Goal: Complete application form

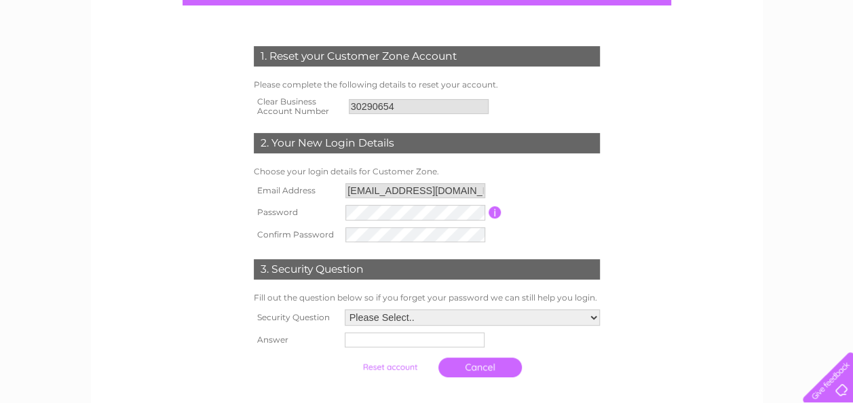
scroll to position [136, 0]
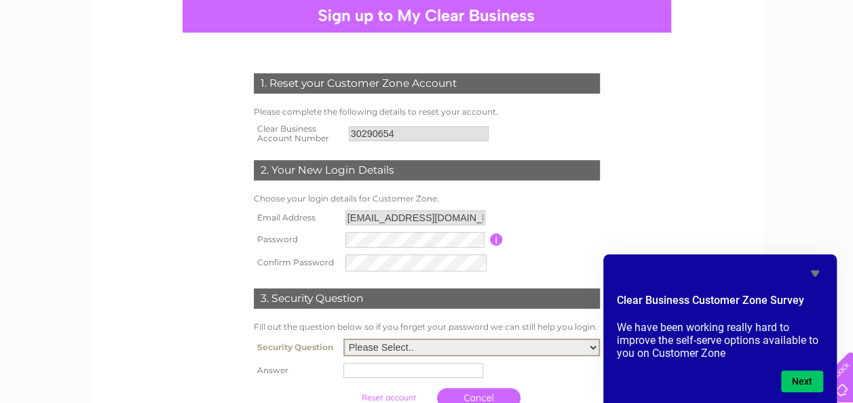
click at [593, 345] on select "Please Select.. In what town or city was your first job? In what town or city d…" at bounding box center [471, 348] width 257 height 18
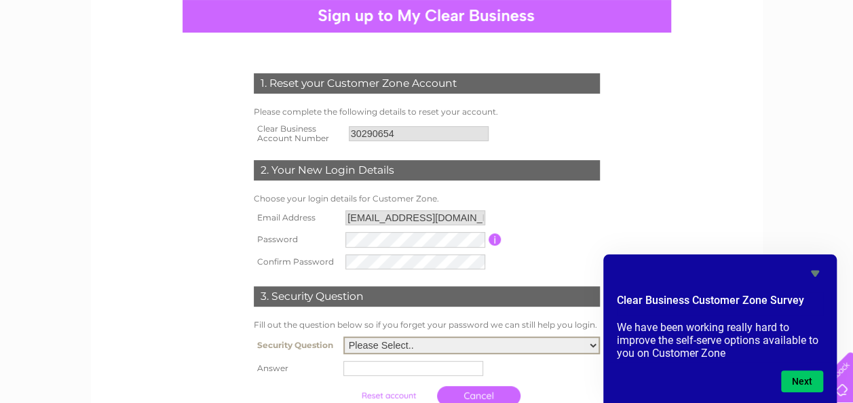
select select "2"
click at [343, 338] on select "Please Select.. In what town or city was your first job? In what town or city d…" at bounding box center [471, 346] width 257 height 18
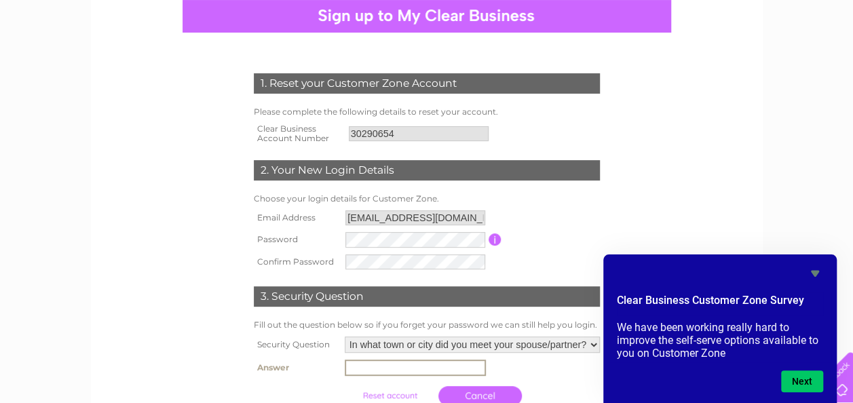
click at [348, 378] on td at bounding box center [472, 367] width 262 height 23
type input "Kilmarnock"
click at [638, 191] on form "1. Reset your Customer Zone Account Please complete the following details to re…" at bounding box center [427, 243] width 646 height 394
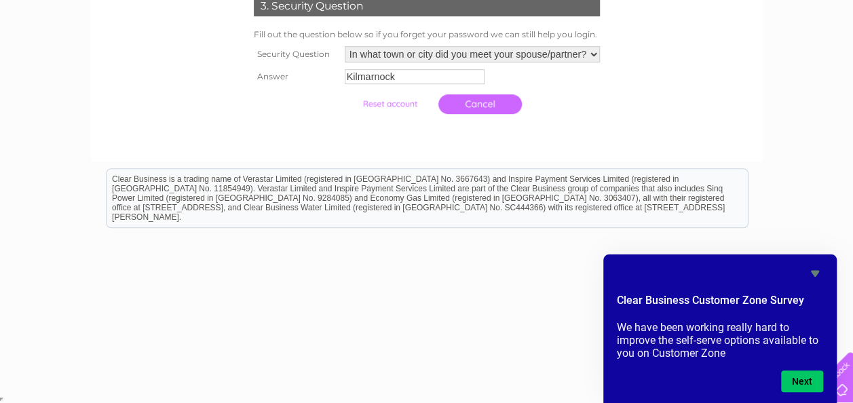
scroll to position [427, 0]
click at [800, 382] on button "Next" at bounding box center [802, 382] width 42 height 22
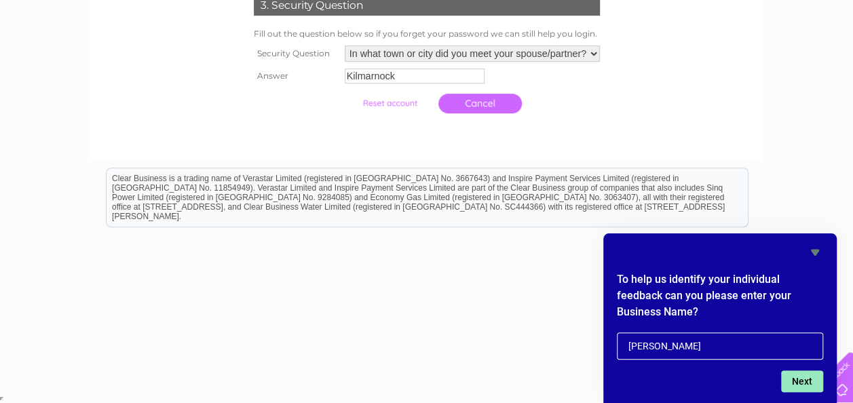
type input "[PERSON_NAME]"
click at [800, 382] on button "Next" at bounding box center [802, 382] width 42 height 22
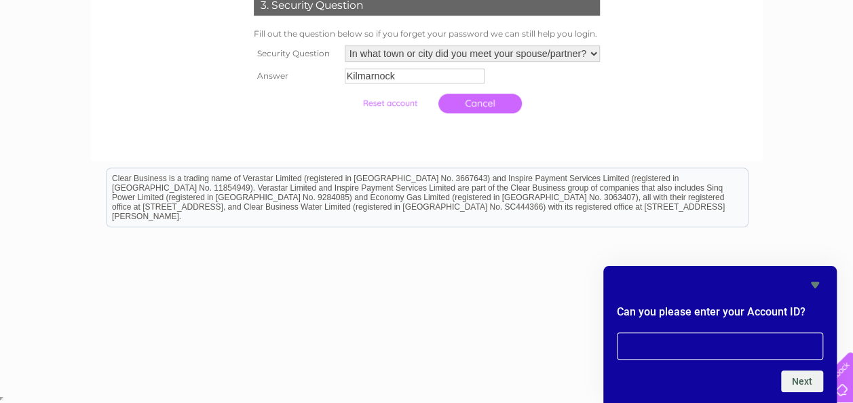
click at [816, 286] on icon "Hide survey" at bounding box center [815, 285] width 8 height 6
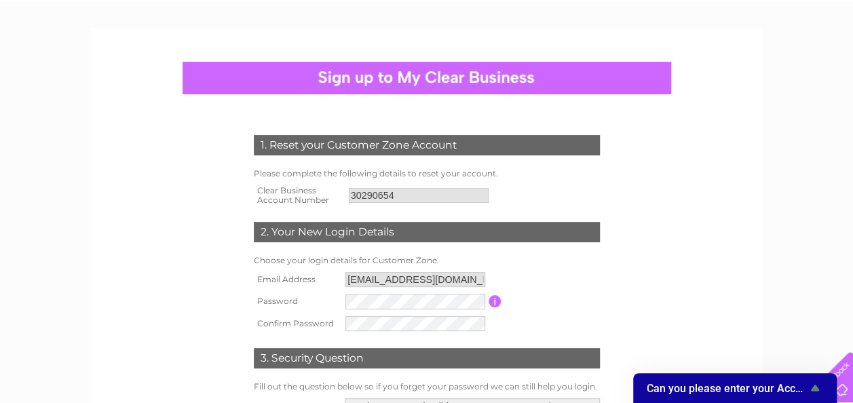
scroll to position [0, 0]
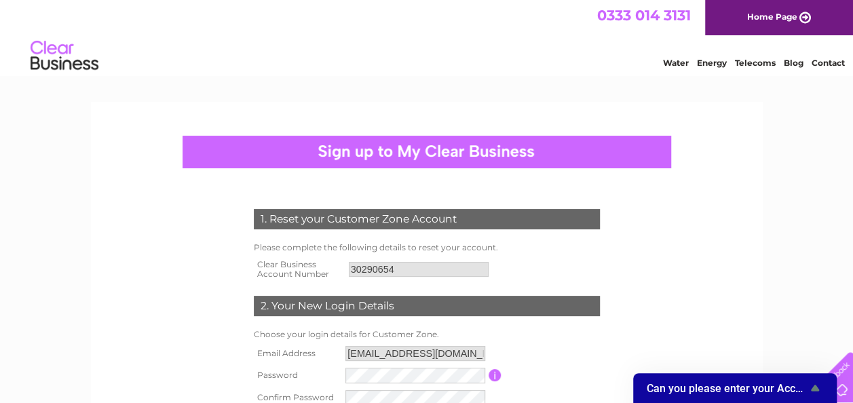
click at [442, 151] on div at bounding box center [427, 152] width 489 height 33
click at [814, 388] on icon "Show survey - Can you please enter your Account ID?" at bounding box center [815, 388] width 8 height 6
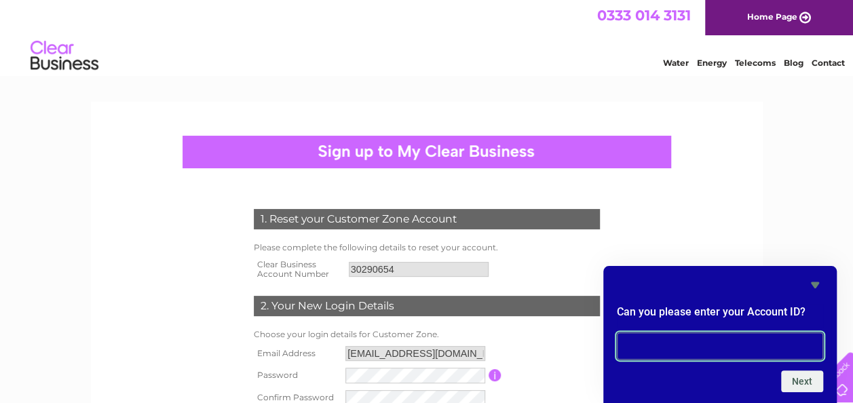
click at [669, 350] on input "text" at bounding box center [720, 346] width 206 height 27
type input "30290654"
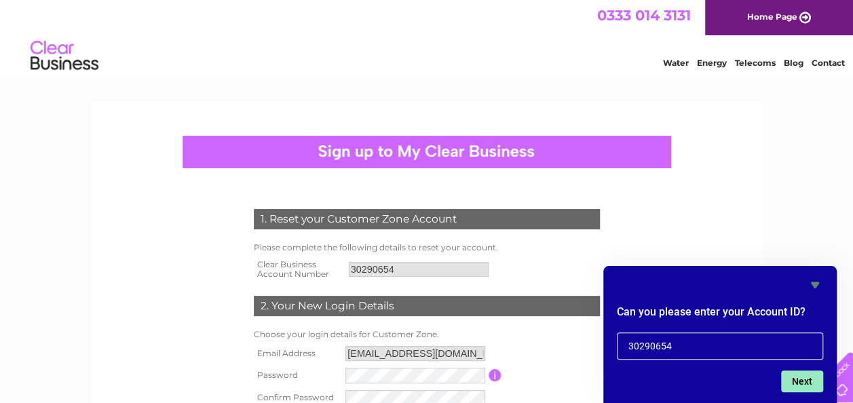
click at [801, 384] on button "Next" at bounding box center [802, 382] width 42 height 22
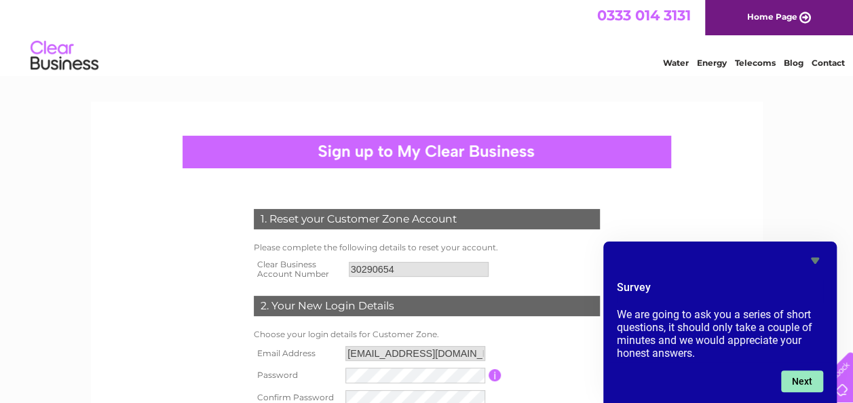
click at [801, 384] on button "Next" at bounding box center [802, 382] width 42 height 22
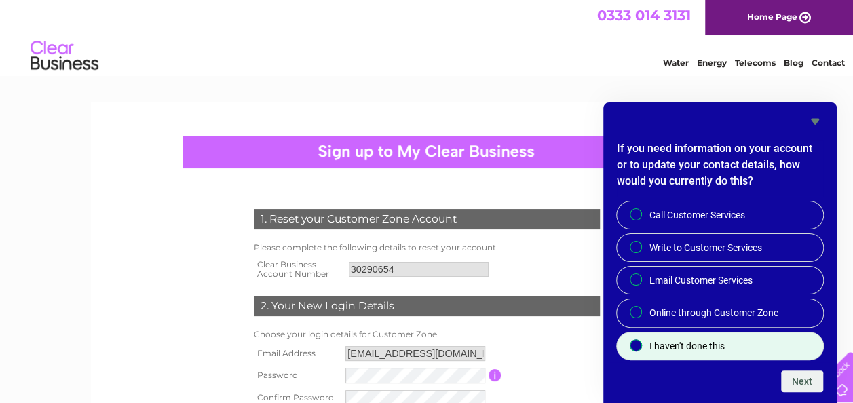
click at [637, 343] on input "I haven't done this" at bounding box center [637, 346] width 9 height 9
radio input "true"
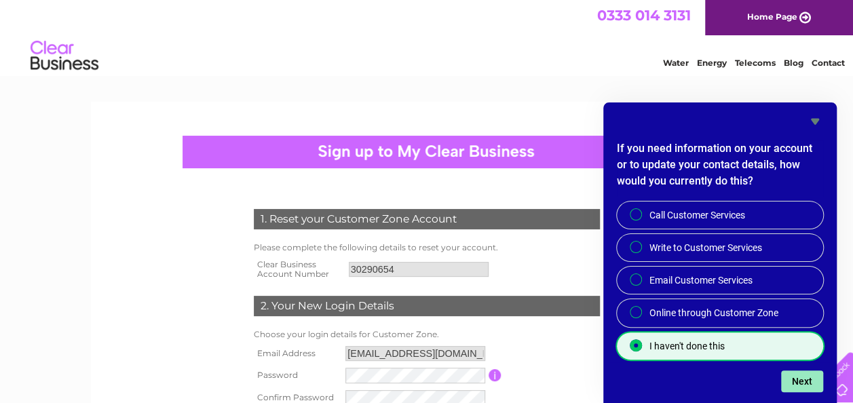
click at [804, 379] on button "Next" at bounding box center [802, 382] width 42 height 22
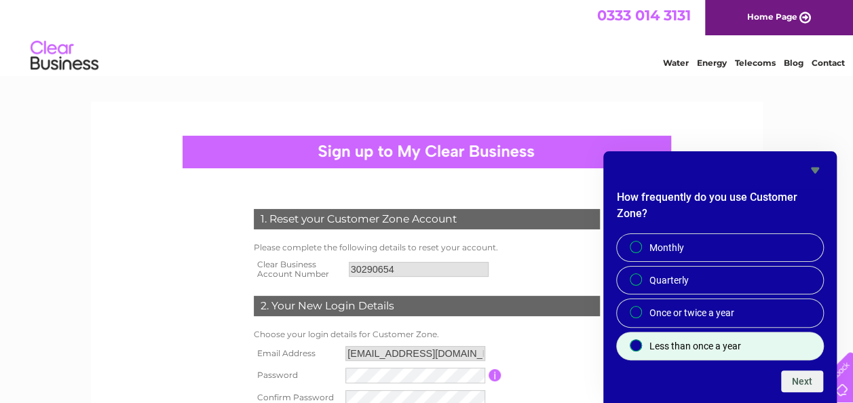
click at [635, 345] on input "Less than once a year" at bounding box center [637, 346] width 9 height 9
radio input "true"
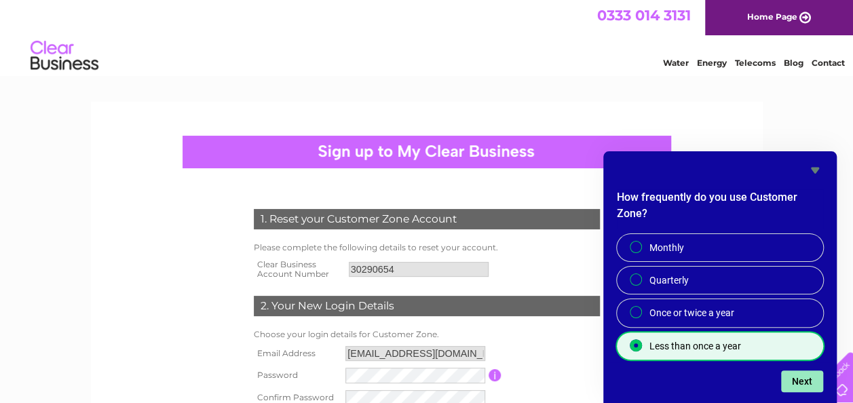
click at [799, 374] on button "Next" at bounding box center [802, 382] width 42 height 22
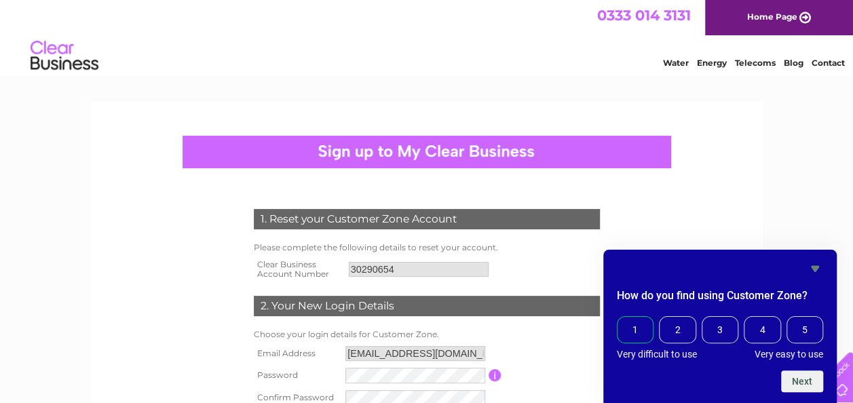
click at [639, 331] on span "1" at bounding box center [635, 329] width 37 height 27
click at [620, 318] on input "1" at bounding box center [620, 318] width 0 height 0
click at [798, 378] on button "Next" at bounding box center [802, 382] width 42 height 22
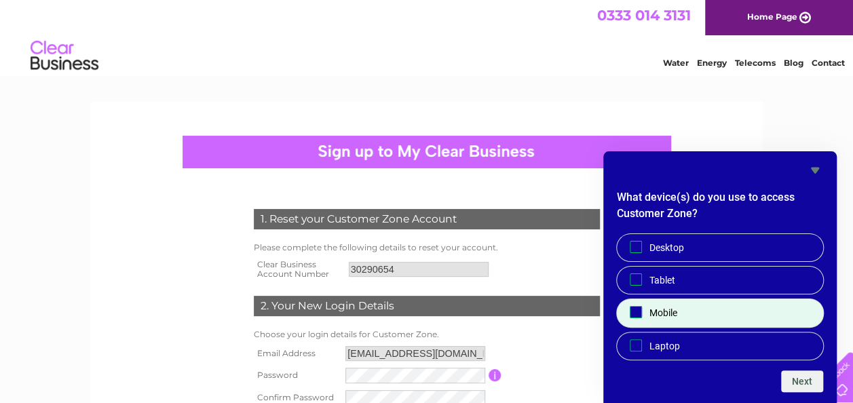
click at [635, 311] on input "Mobile" at bounding box center [636, 312] width 9 height 9
checkbox input "true"
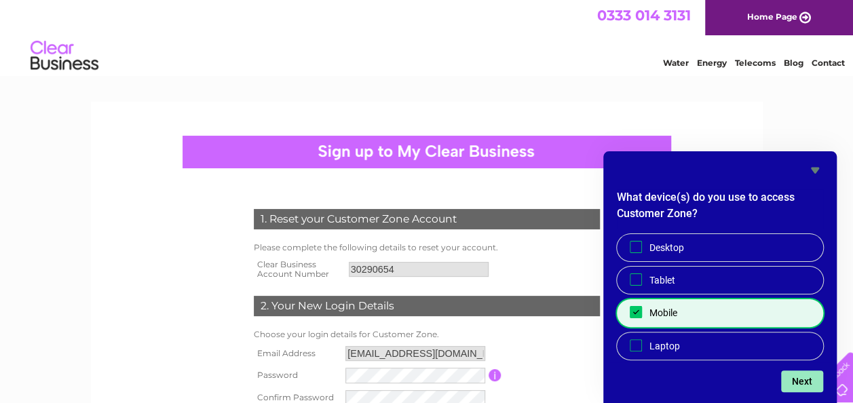
click at [802, 379] on button "Next" at bounding box center [802, 382] width 42 height 22
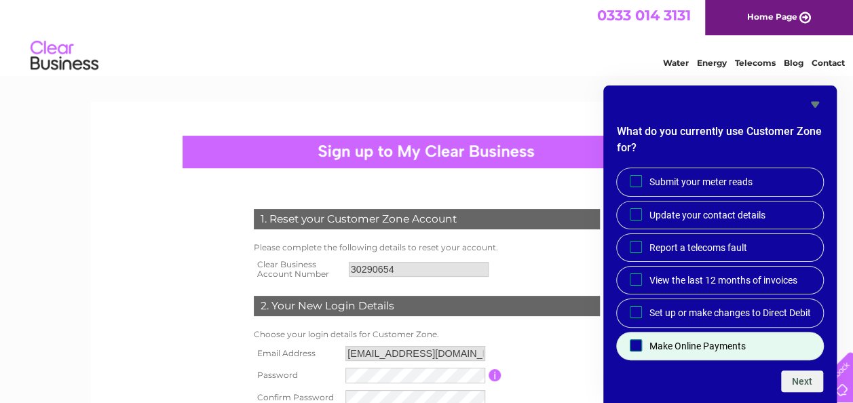
click at [637, 345] on input "Make Online Payments" at bounding box center [636, 345] width 9 height 9
checkbox input "true"
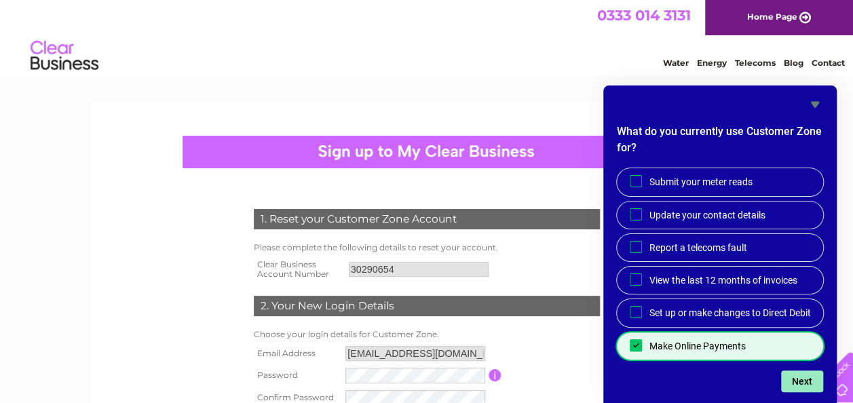
click at [803, 379] on button "Next" at bounding box center [802, 382] width 42 height 22
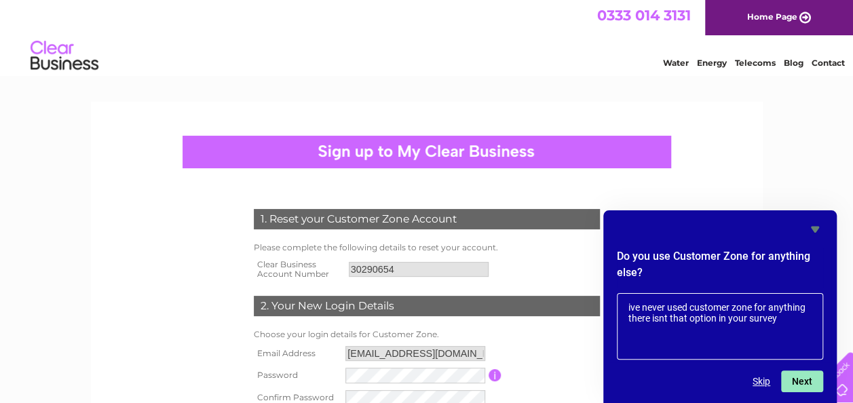
type textarea "ive never used customer zone for anything there isnt that option in your survey"
click at [801, 382] on button "Next" at bounding box center [802, 382] width 42 height 22
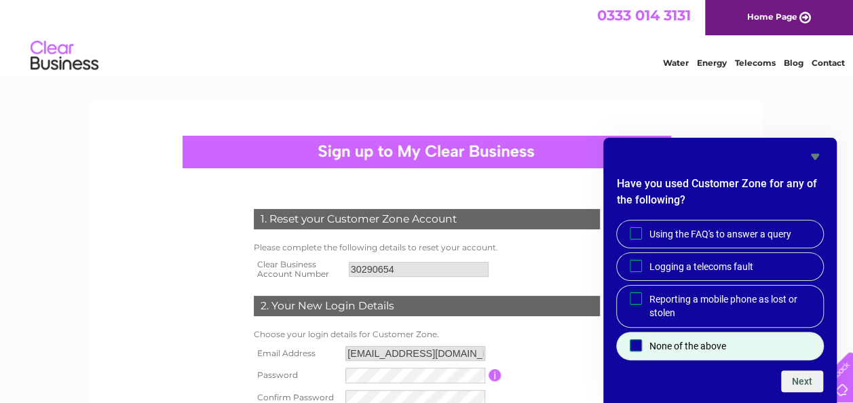
click at [637, 343] on input "None of the above" at bounding box center [636, 345] width 9 height 9
checkbox input "true"
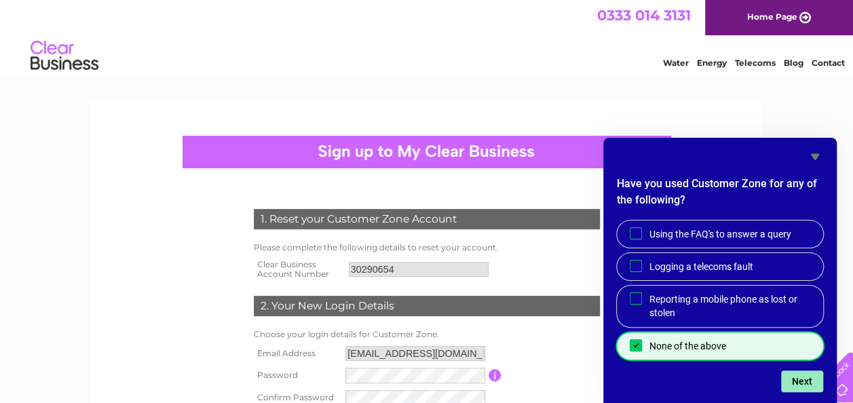
click at [798, 377] on button "Next" at bounding box center [802, 382] width 42 height 22
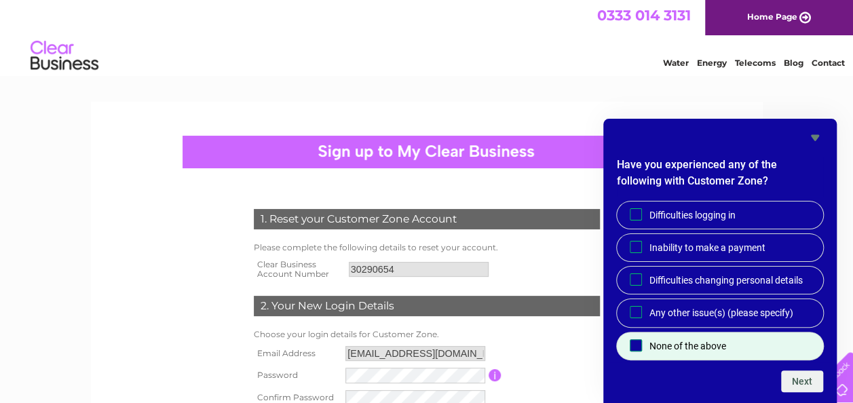
click at [637, 344] on input "None of the above" at bounding box center [636, 345] width 9 height 9
checkbox input "true"
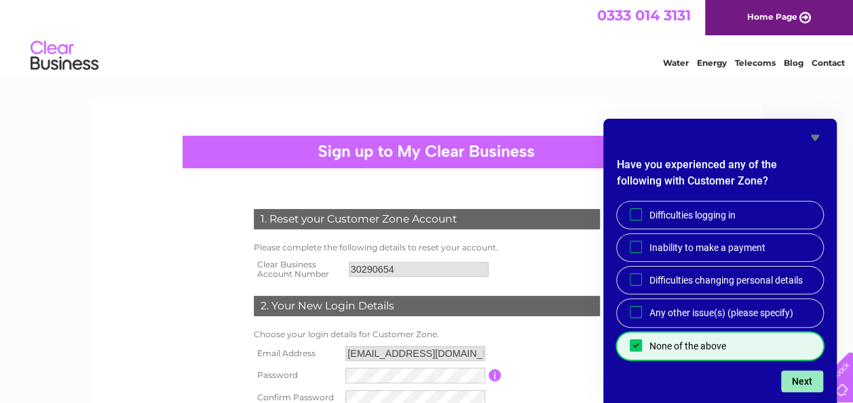
click at [798, 382] on button "Next" at bounding box center [802, 382] width 42 height 22
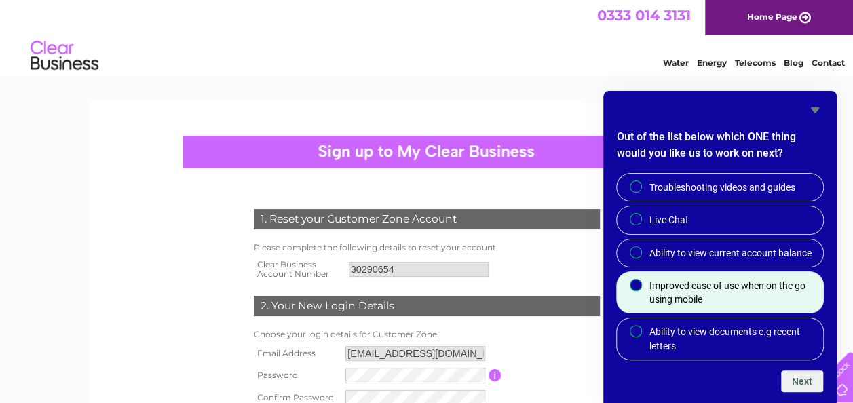
click at [637, 292] on label "Improved ease of use when on the go using mobile" at bounding box center [720, 292] width 206 height 41
click at [637, 291] on input "Improved ease of use when on the go using mobile" at bounding box center [637, 286] width 9 height 9
radio input "true"
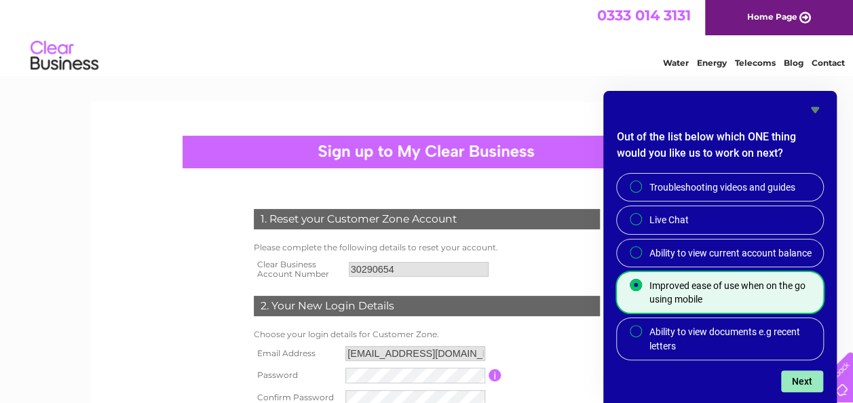
click at [805, 381] on button "Next" at bounding box center [802, 382] width 42 height 22
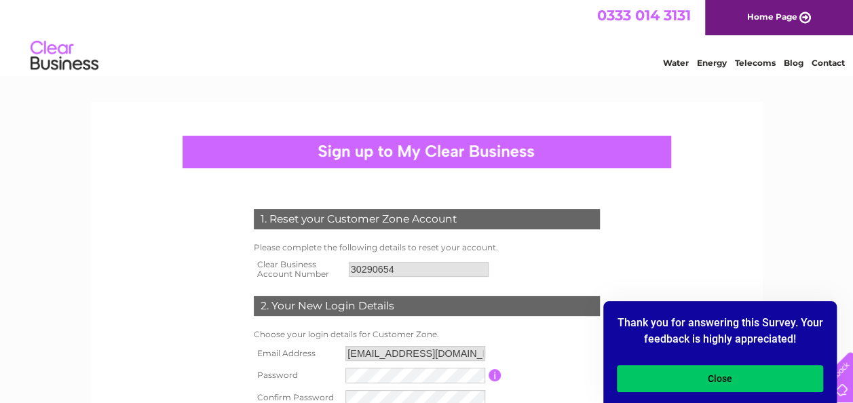
click at [805, 381] on button "Close" at bounding box center [720, 378] width 206 height 27
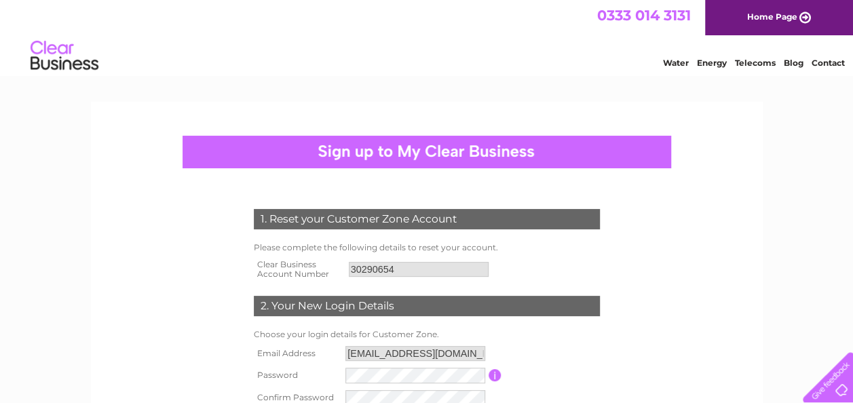
click at [761, 342] on div "1. Reset your Customer Zone Account Please complete the following details to re…" at bounding box center [427, 345] width 672 height 486
click at [527, 159] on div at bounding box center [427, 152] width 489 height 33
click at [475, 151] on div at bounding box center [427, 152] width 489 height 33
